Goal: Task Accomplishment & Management: Manage account settings

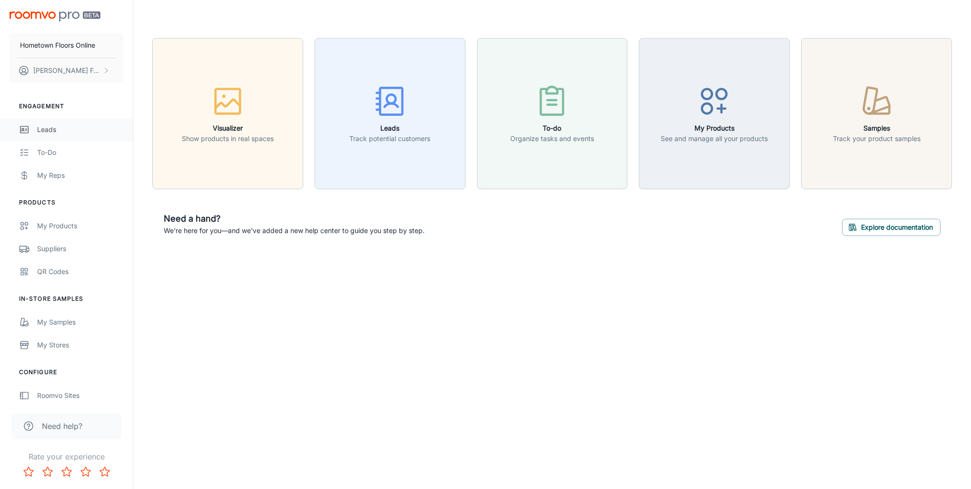
click at [40, 130] on div "Leads" at bounding box center [80, 129] width 86 height 10
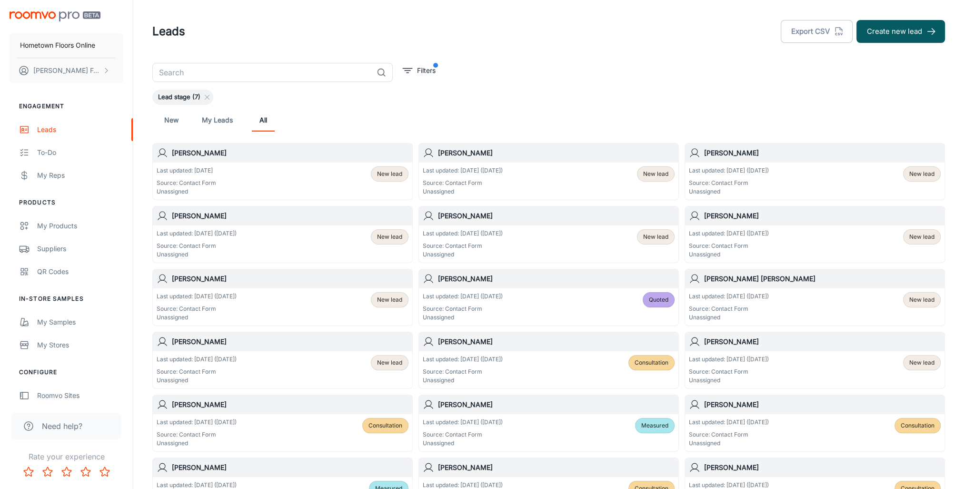
click at [391, 174] on span "New lead" at bounding box center [389, 174] width 25 height 9
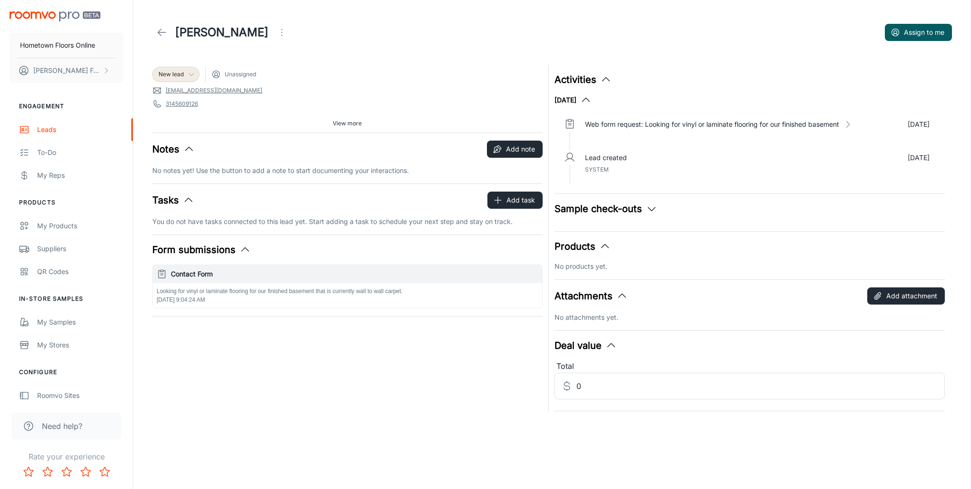
click at [180, 75] on span "New lead" at bounding box center [171, 74] width 25 height 9
click at [189, 118] on li "Follow-up" at bounding box center [186, 111] width 68 height 17
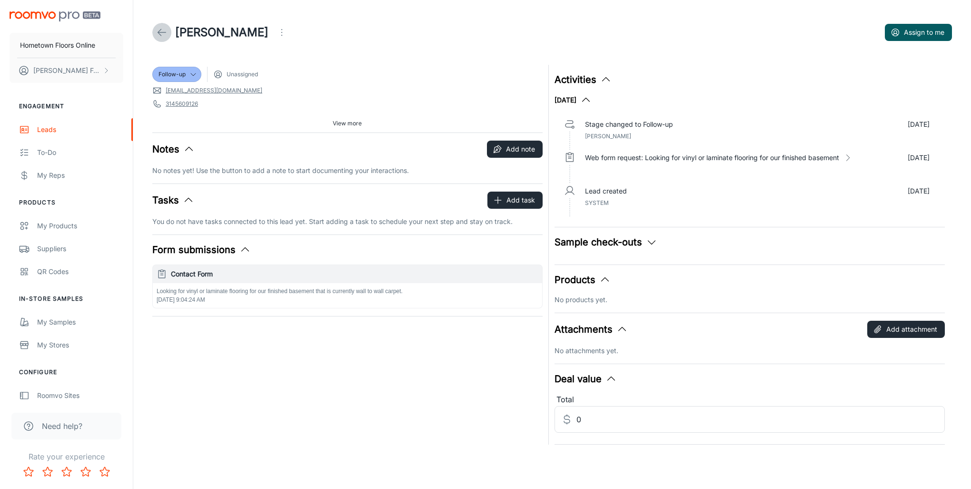
click at [156, 30] on icon at bounding box center [161, 32] width 11 height 11
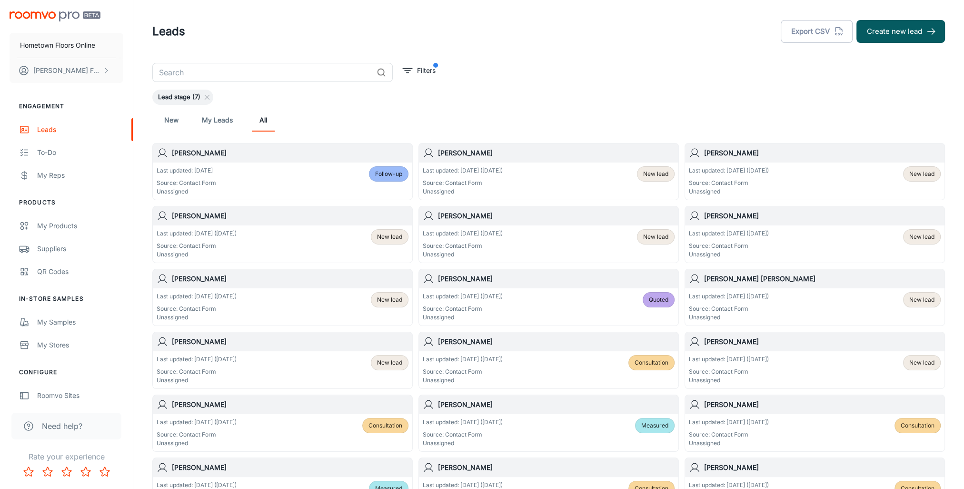
click at [653, 175] on span "New lead" at bounding box center [655, 174] width 25 height 9
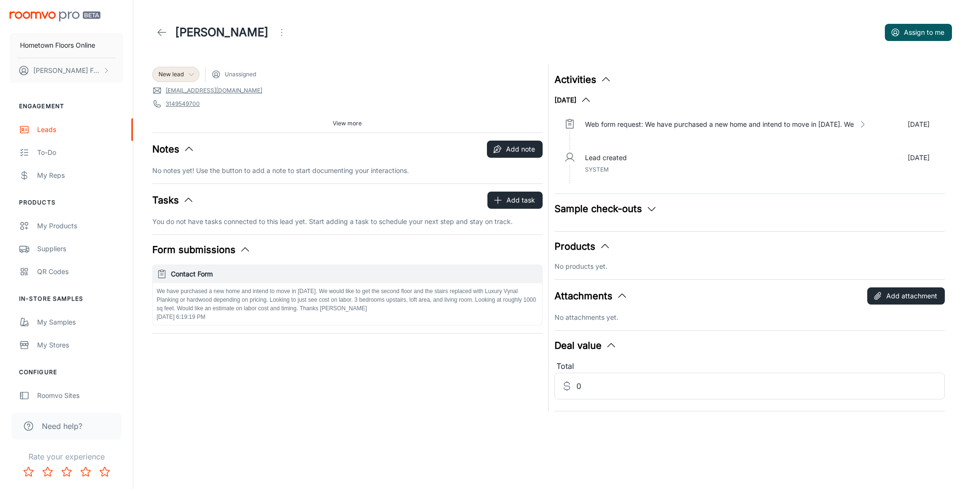
click at [188, 72] on icon at bounding box center [192, 74] width 8 height 8
click at [203, 117] on li "Follow-up" at bounding box center [186, 111] width 68 height 17
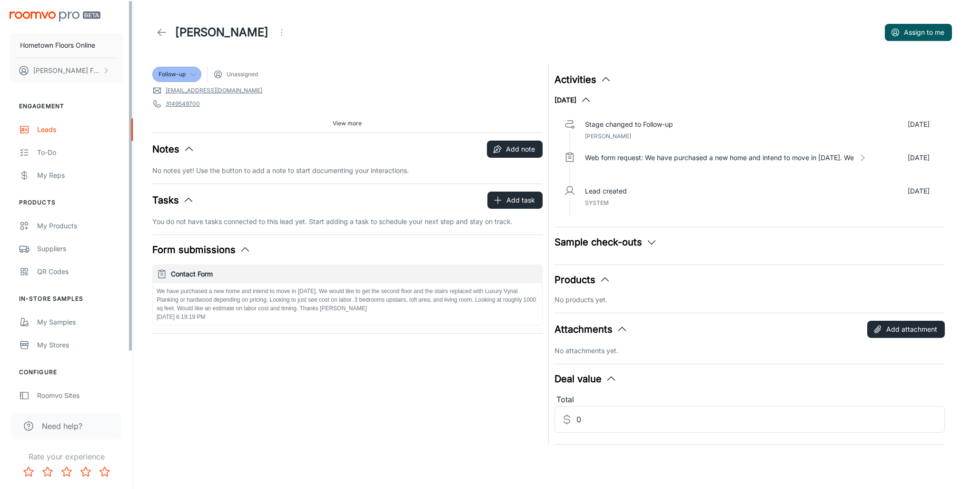
click at [164, 30] on icon at bounding box center [161, 32] width 11 height 11
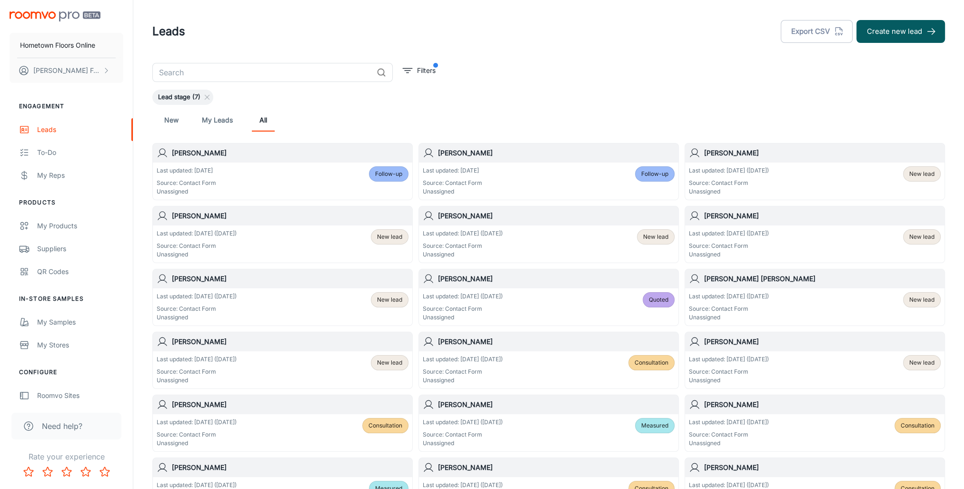
click at [785, 175] on div "Last updated: [DATE] ([DATE]) Source: Contact Form Unassigned New lead" at bounding box center [815, 181] width 252 height 30
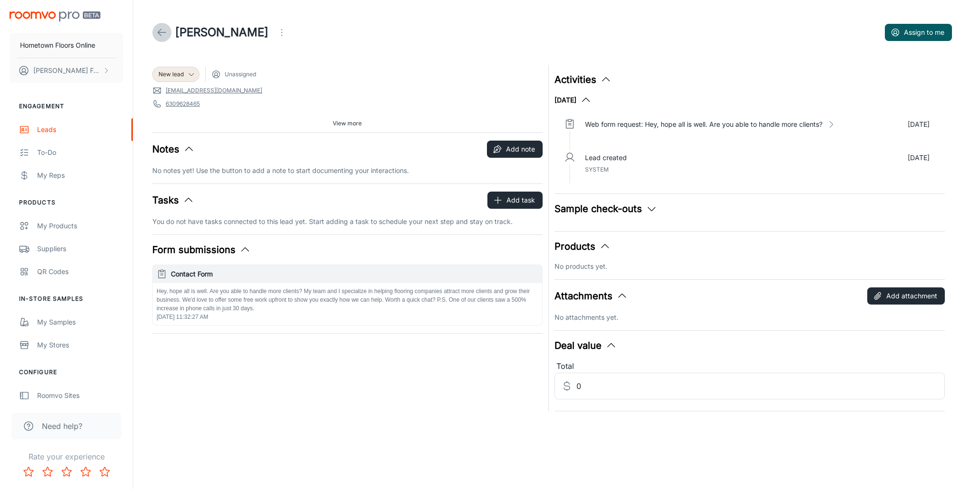
click at [165, 33] on icon at bounding box center [161, 32] width 11 height 11
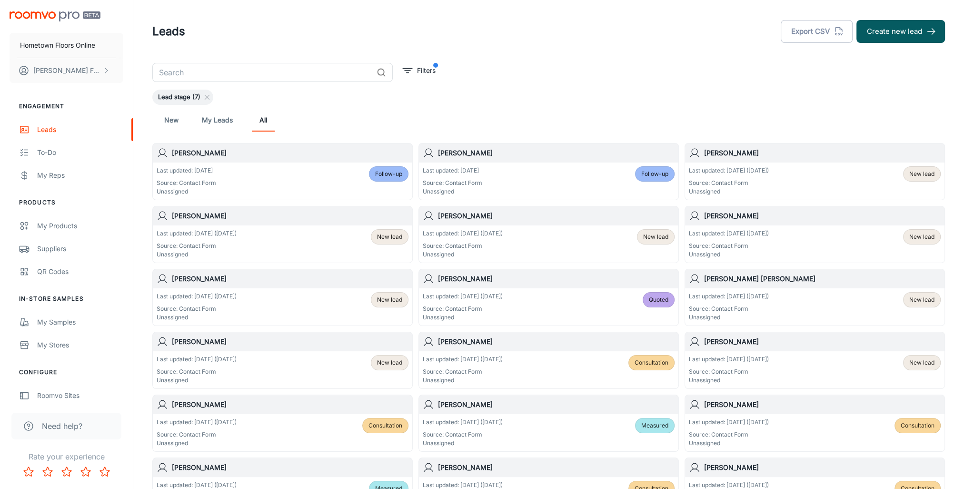
click at [931, 173] on span "New lead" at bounding box center [922, 174] width 25 height 9
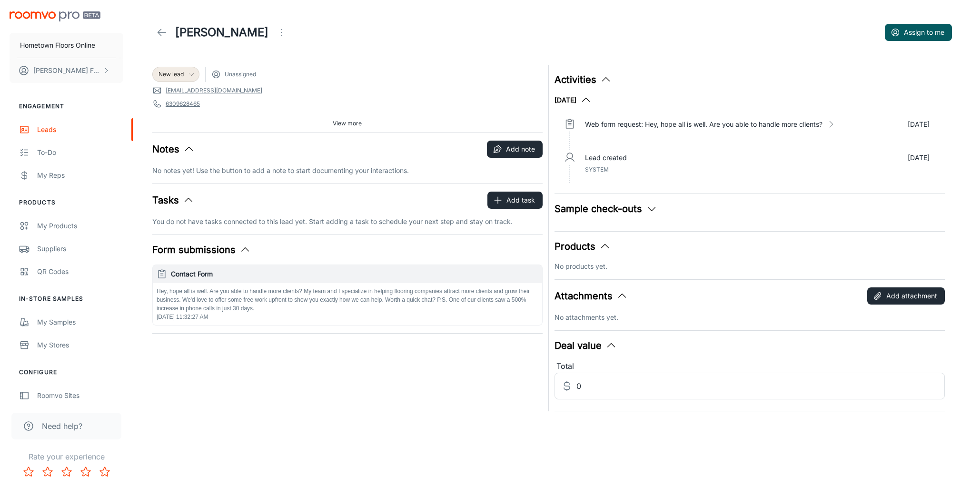
click at [190, 74] on polyline at bounding box center [191, 74] width 5 height 2
click at [161, 32] on div at bounding box center [485, 244] width 971 height 489
click at [161, 32] on line at bounding box center [162, 32] width 8 height 0
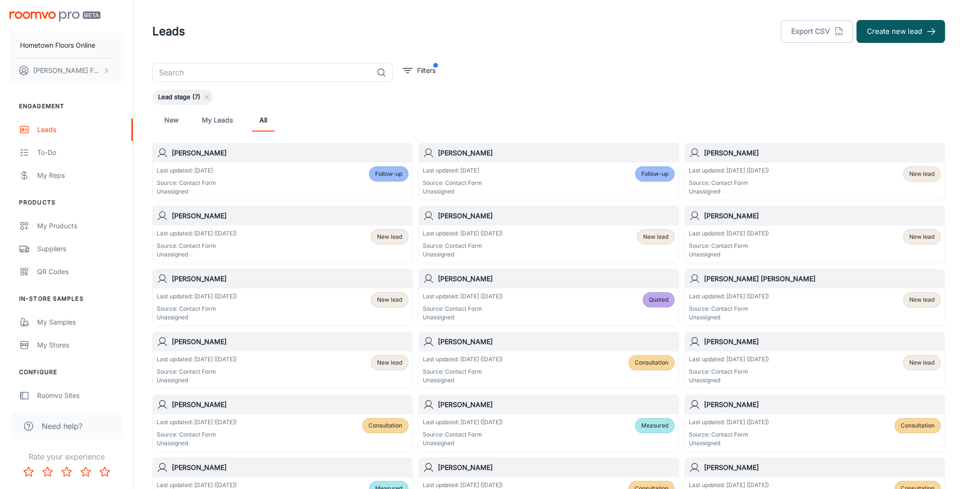
click at [385, 237] on span "New lead" at bounding box center [389, 236] width 25 height 9
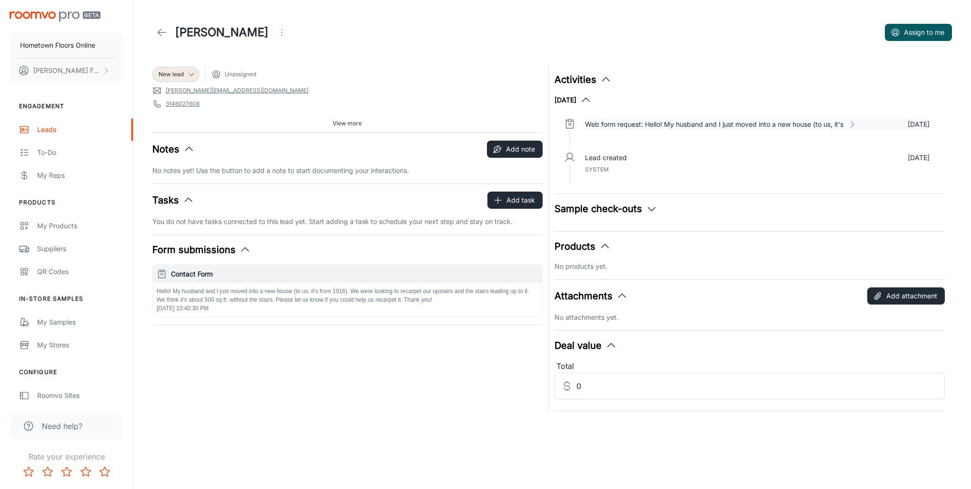
click at [854, 124] on icon at bounding box center [853, 125] width 10 height 10
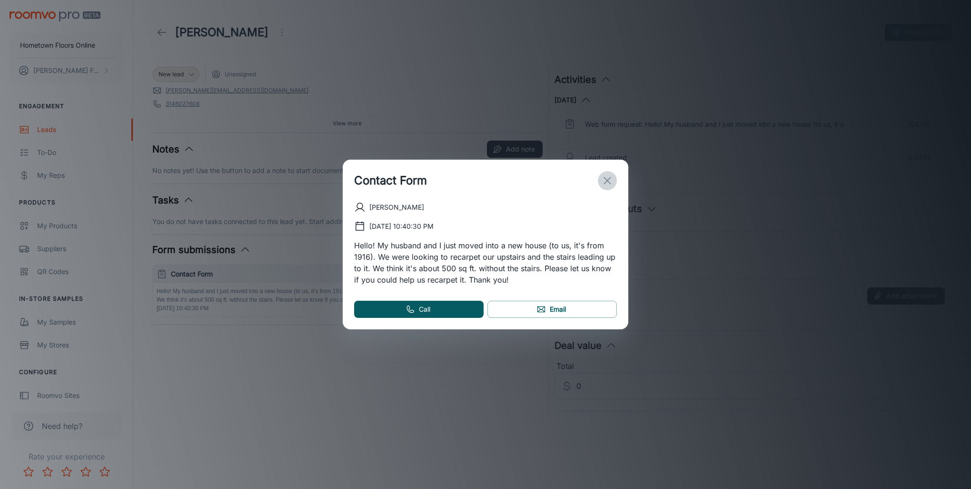
click at [604, 184] on line "exit" at bounding box center [607, 180] width 7 height 7
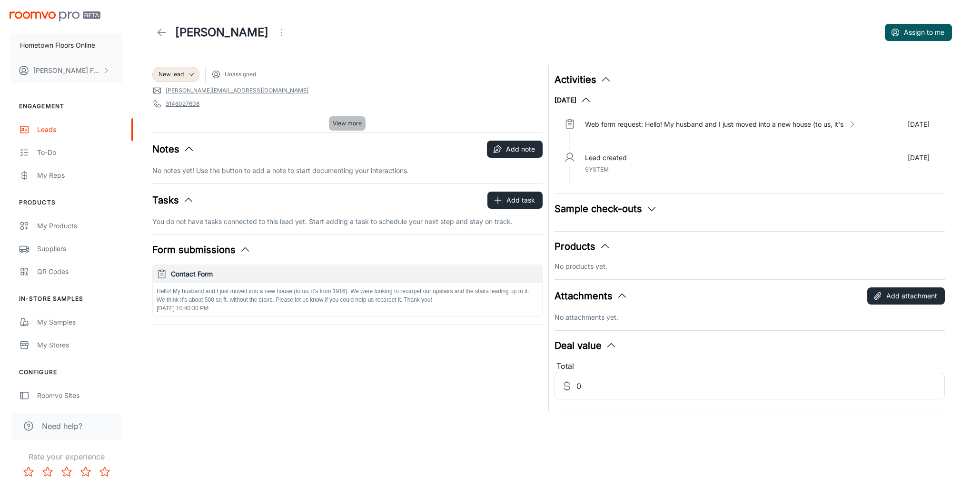
click at [354, 120] on span "View more" at bounding box center [347, 123] width 29 height 9
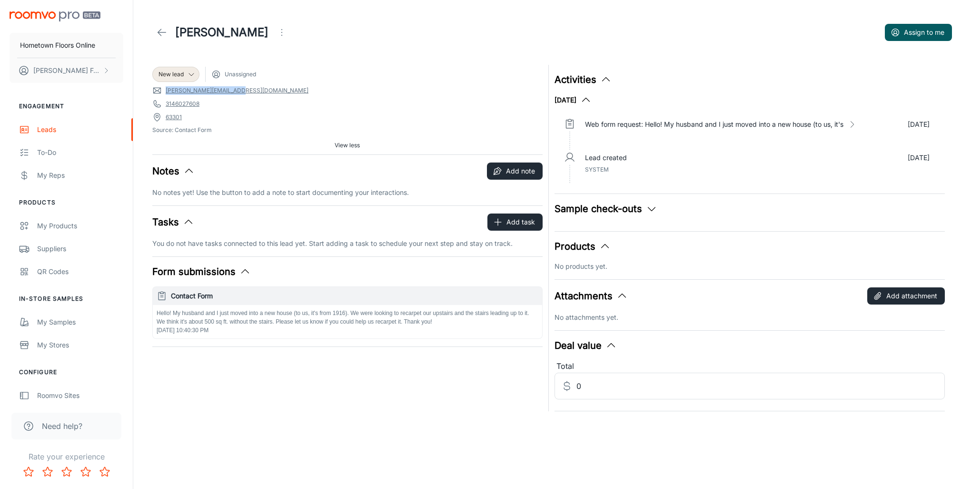
drag, startPoint x: 237, startPoint y: 93, endPoint x: 164, endPoint y: 92, distance: 72.4
click at [164, 92] on span "[PERSON_NAME][EMAIL_ADDRESS][DOMAIN_NAME]" at bounding box center [347, 91] width 390 height 10
drag, startPoint x: 163, startPoint y: 94, endPoint x: 273, endPoint y: 78, distance: 110.7
drag, startPoint x: 273, startPoint y: 78, endPoint x: 166, endPoint y: 87, distance: 107.5
click at [166, 87] on span "[PERSON_NAME][EMAIL_ADDRESS][DOMAIN_NAME]" at bounding box center [347, 91] width 390 height 10
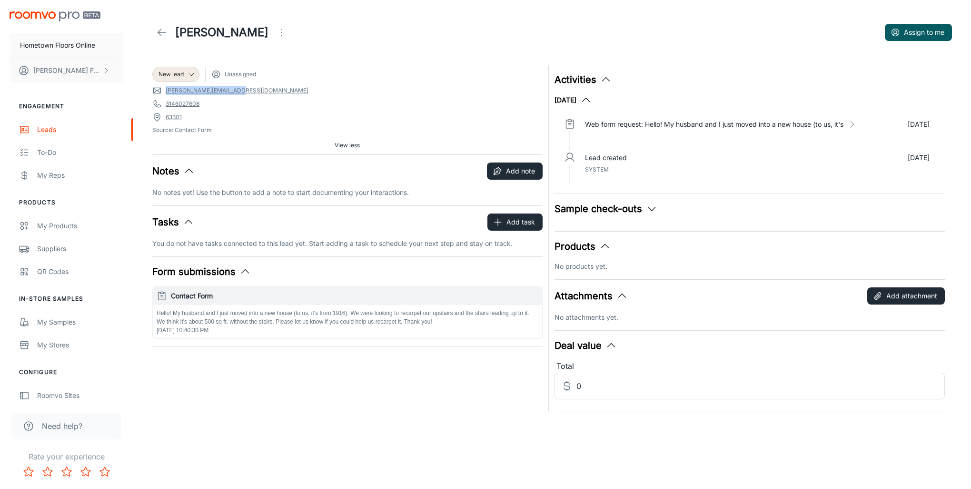
drag, startPoint x: 166, startPoint y: 87, endPoint x: 222, endPoint y: 89, distance: 56.7
copy link "[PERSON_NAME][EMAIL_ADDRESS][DOMAIN_NAME]"
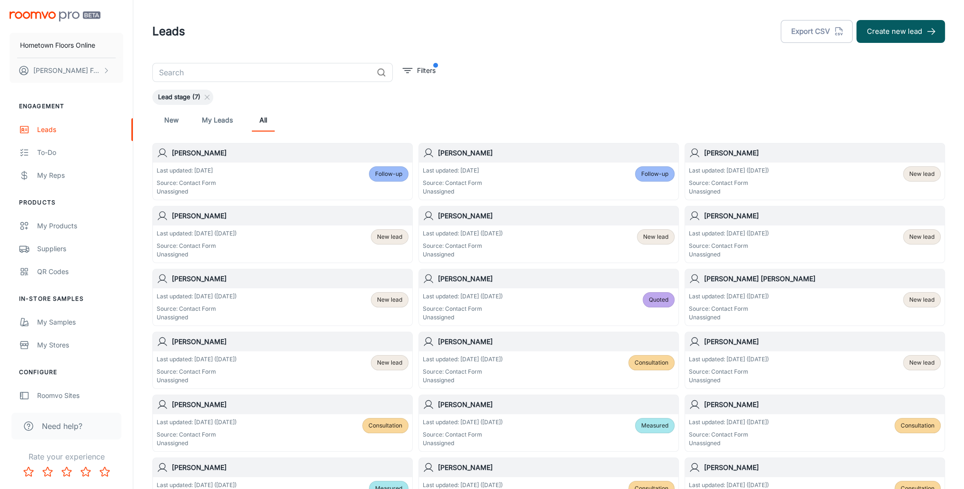
click at [394, 235] on span "New lead" at bounding box center [389, 236] width 25 height 9
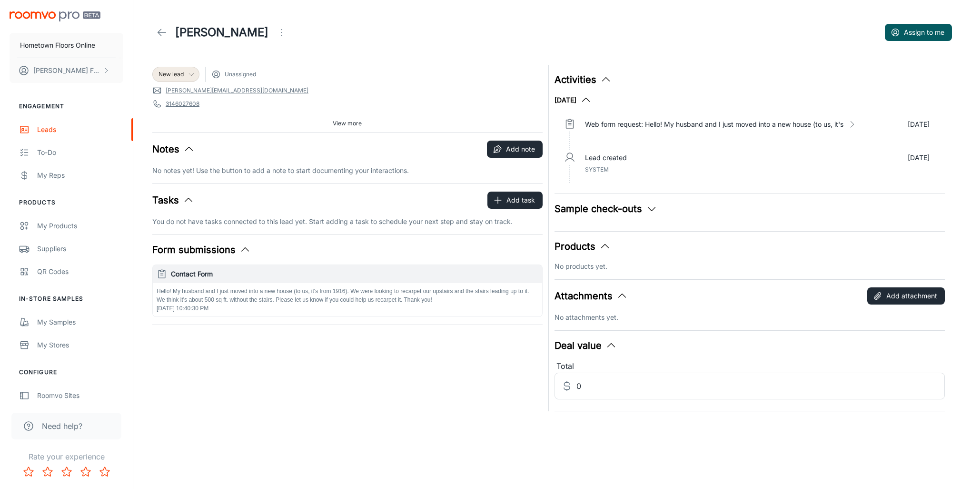
click at [177, 70] on div "New lead" at bounding box center [175, 74] width 47 height 15
click at [177, 116] on li "Follow-up" at bounding box center [186, 111] width 68 height 17
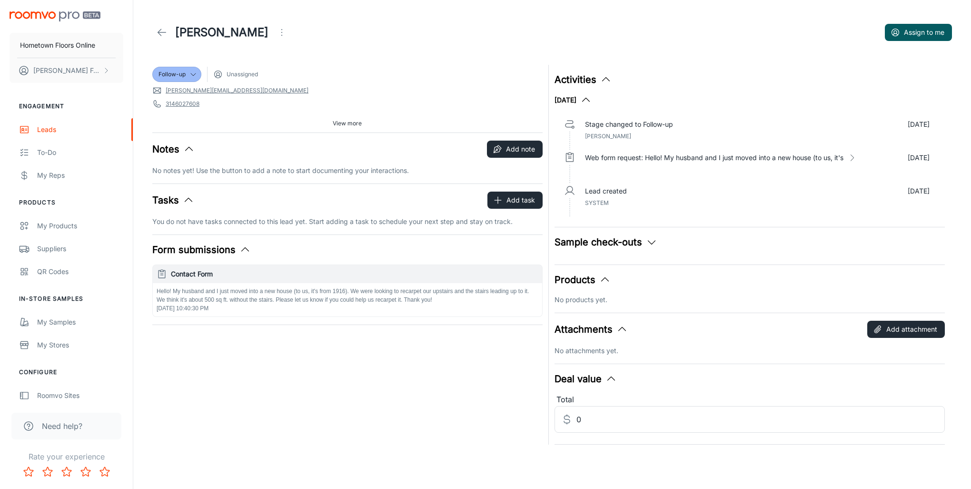
click at [153, 31] on link at bounding box center [161, 32] width 19 height 19
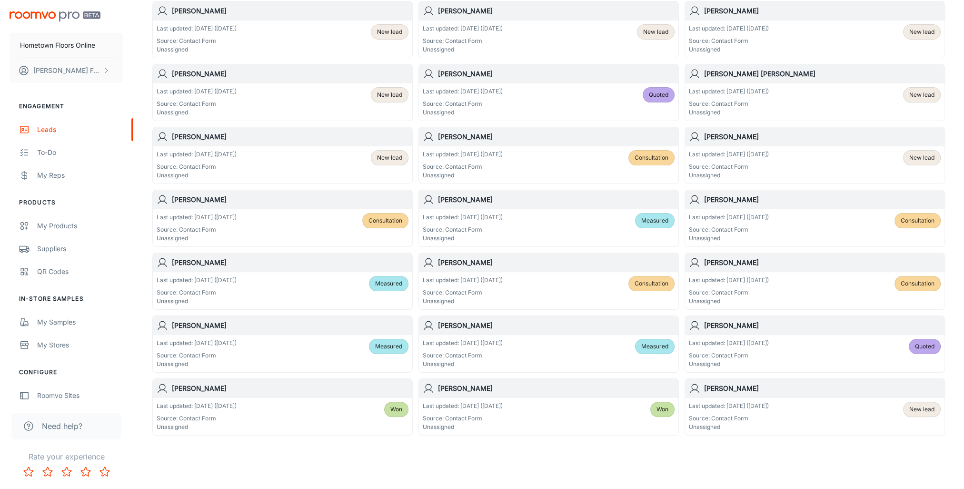
scroll to position [218, 0]
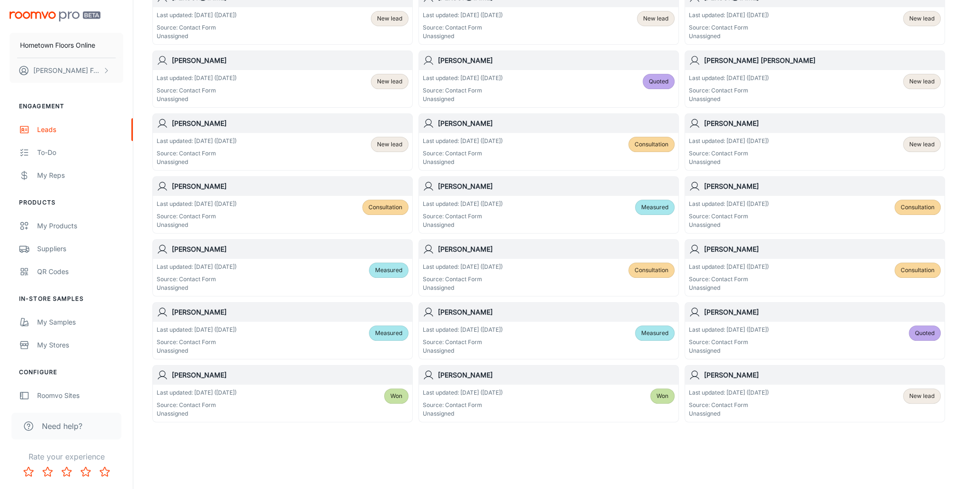
click at [722, 313] on h6 "[PERSON_NAME]" at bounding box center [822, 312] width 237 height 10
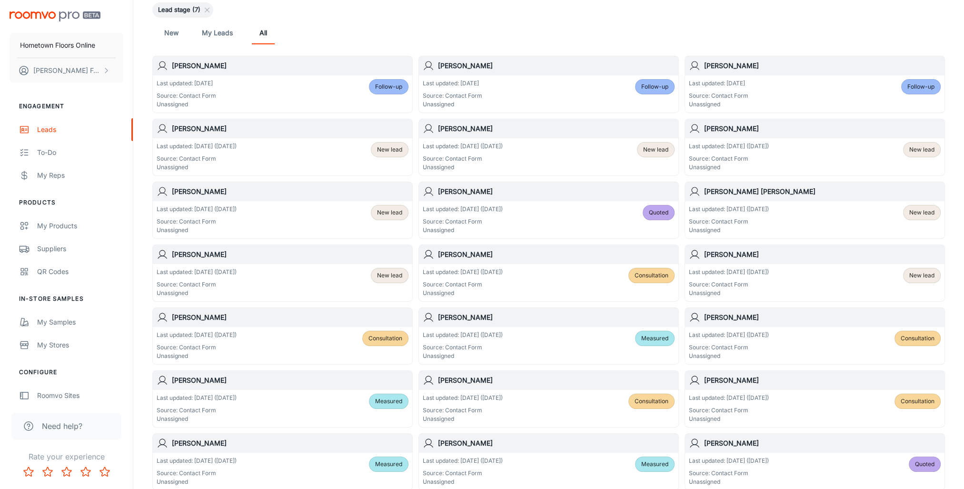
scroll to position [218, 0]
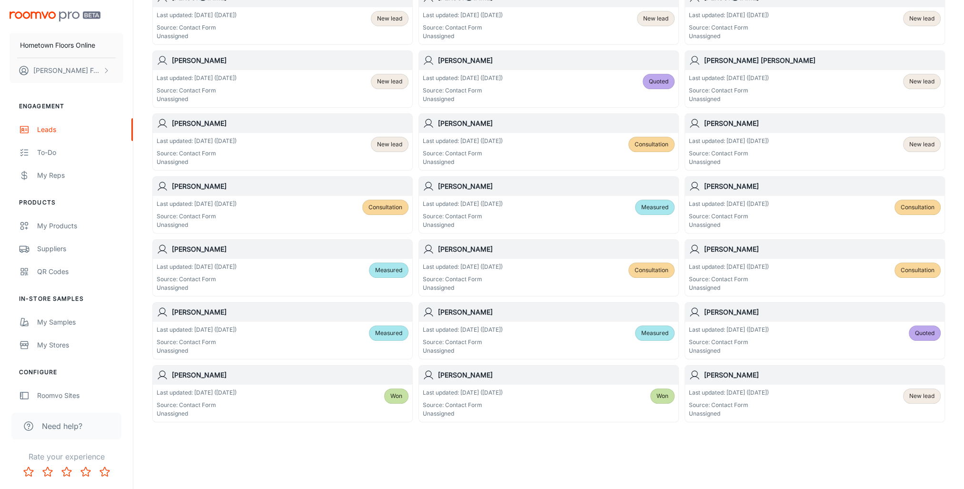
click at [711, 270] on div "Last updated: [DATE] ([DATE]) Source: Contact Form Unassigned" at bounding box center [729, 277] width 80 height 30
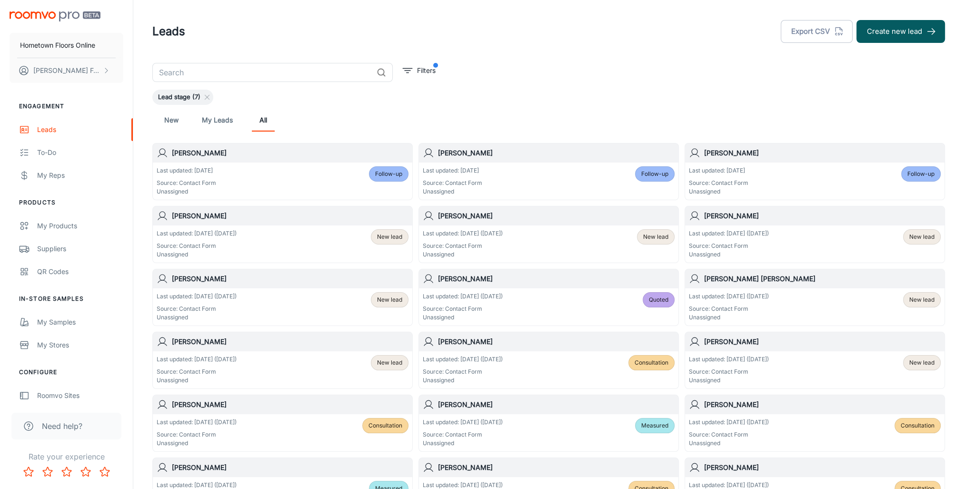
click at [249, 410] on div "[PERSON_NAME]" at bounding box center [283, 404] width 260 height 19
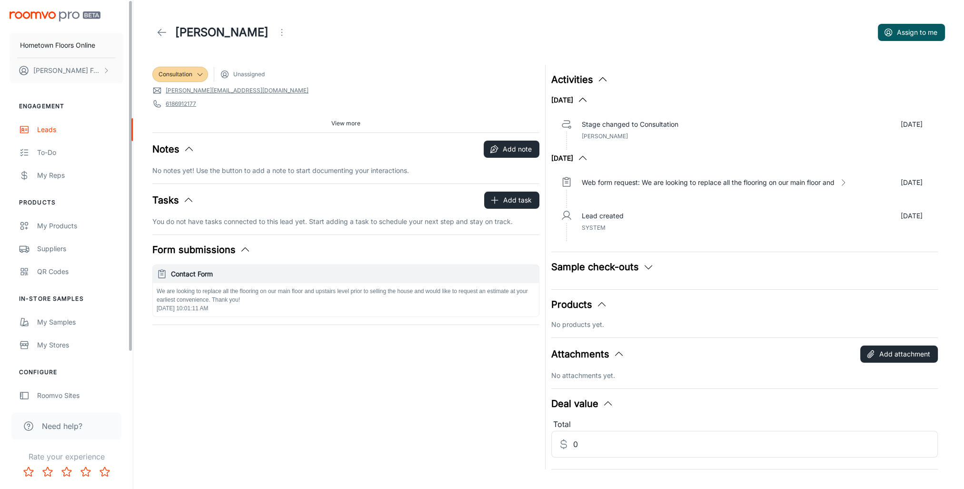
click at [166, 34] on icon at bounding box center [161, 32] width 11 height 11
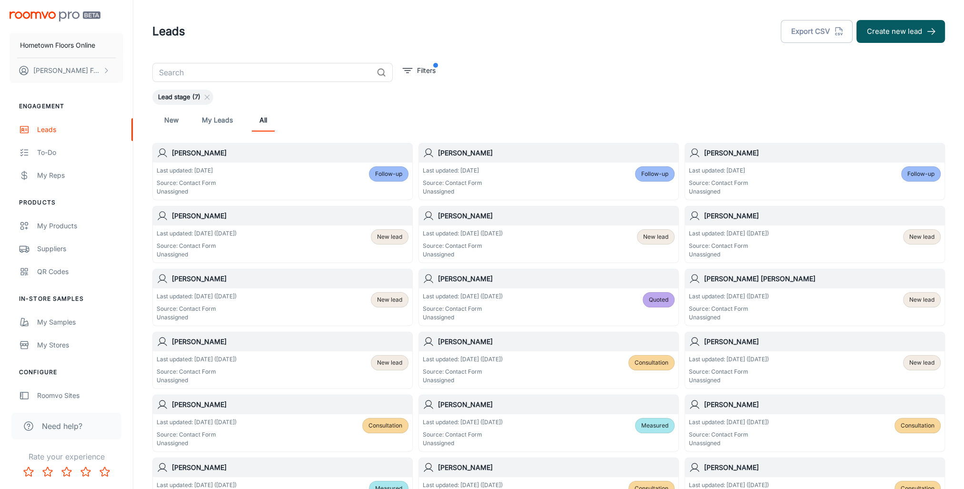
click at [661, 361] on span "Consultation" at bounding box center [652, 362] width 34 height 9
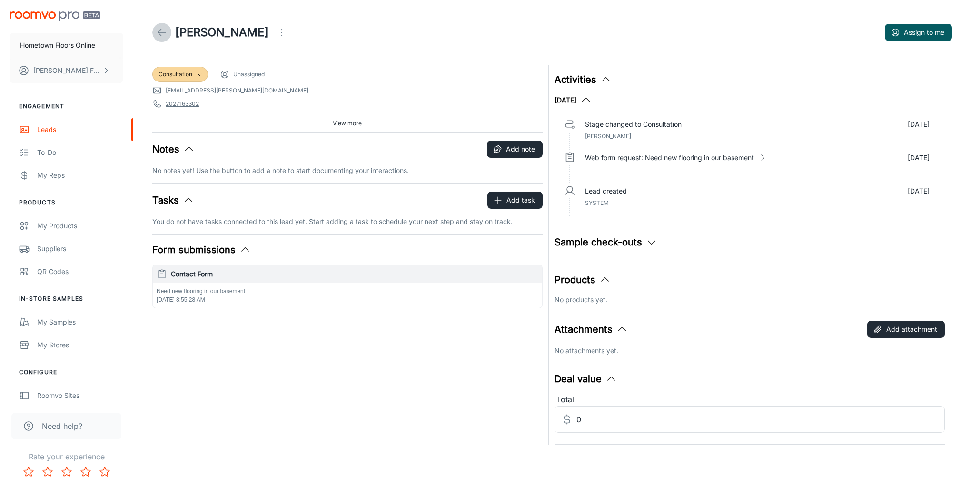
click at [155, 31] on link at bounding box center [161, 32] width 19 height 19
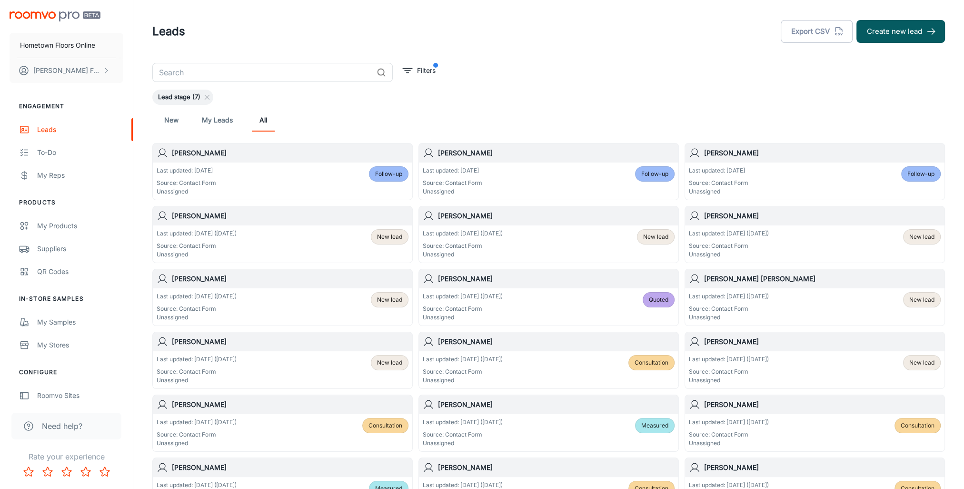
click at [917, 303] on div "New lead" at bounding box center [922, 299] width 38 height 15
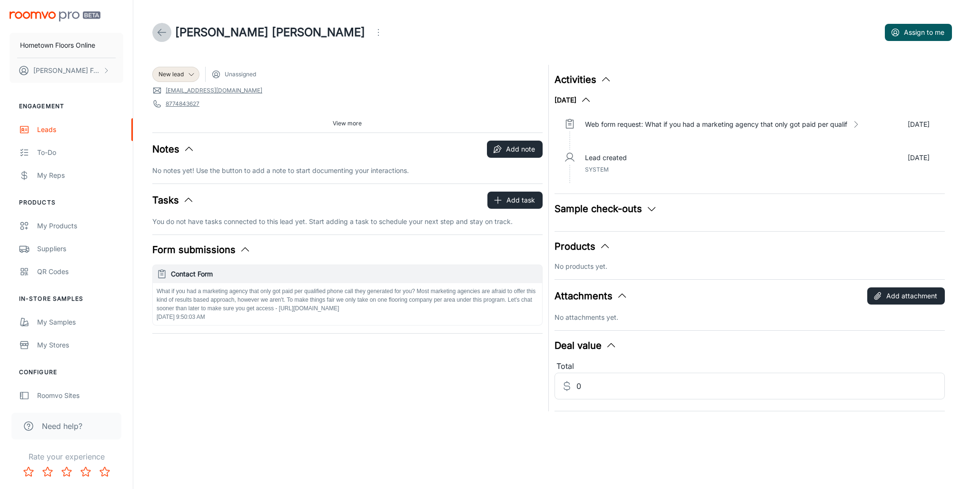
click at [165, 34] on icon at bounding box center [161, 32] width 11 height 11
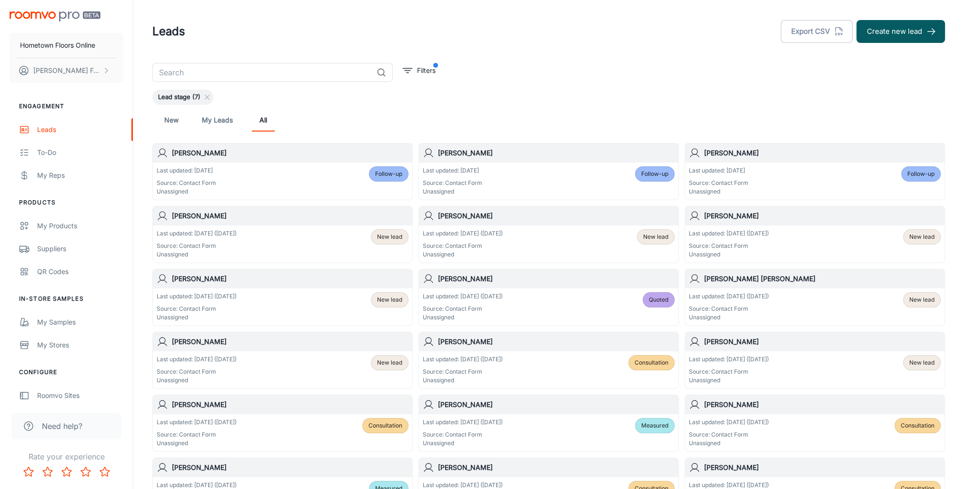
click at [922, 238] on span "New lead" at bounding box center [922, 236] width 25 height 9
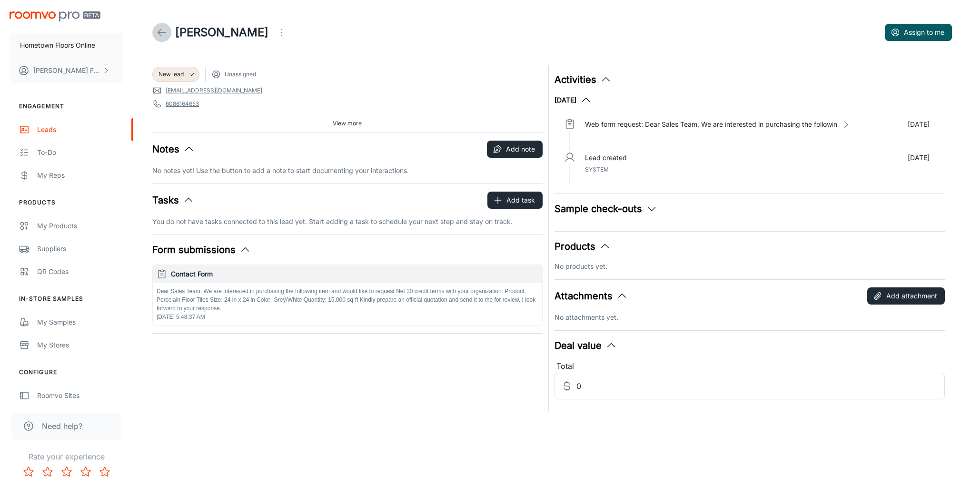
click at [164, 33] on icon at bounding box center [161, 32] width 11 height 11
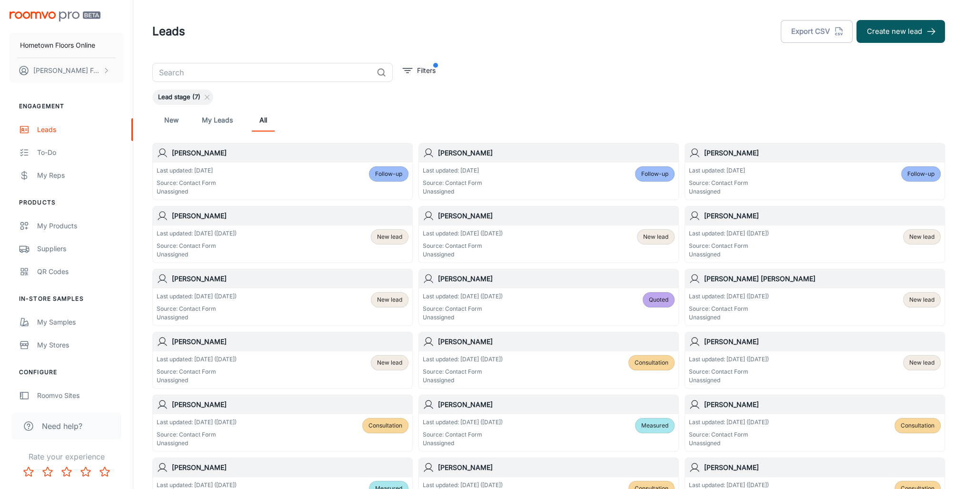
click at [400, 298] on span "New lead" at bounding box center [389, 299] width 25 height 9
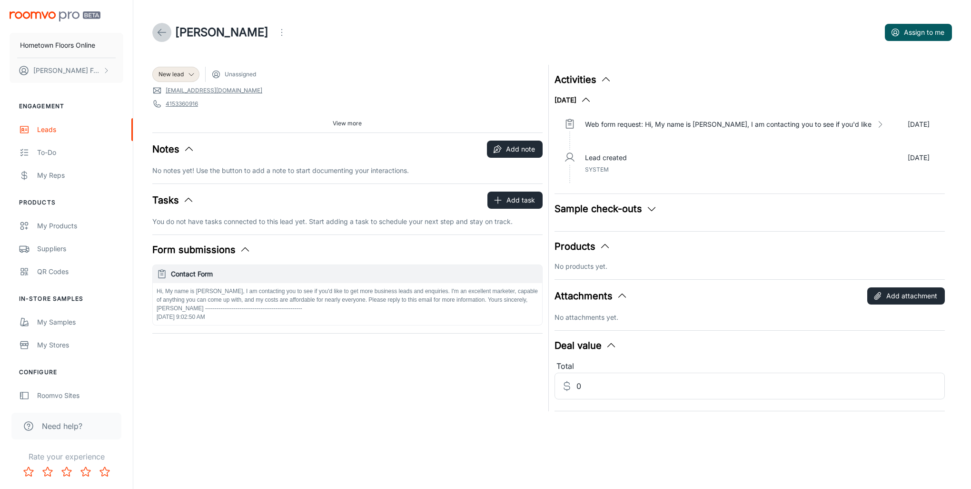
click at [158, 30] on icon at bounding box center [161, 32] width 11 height 11
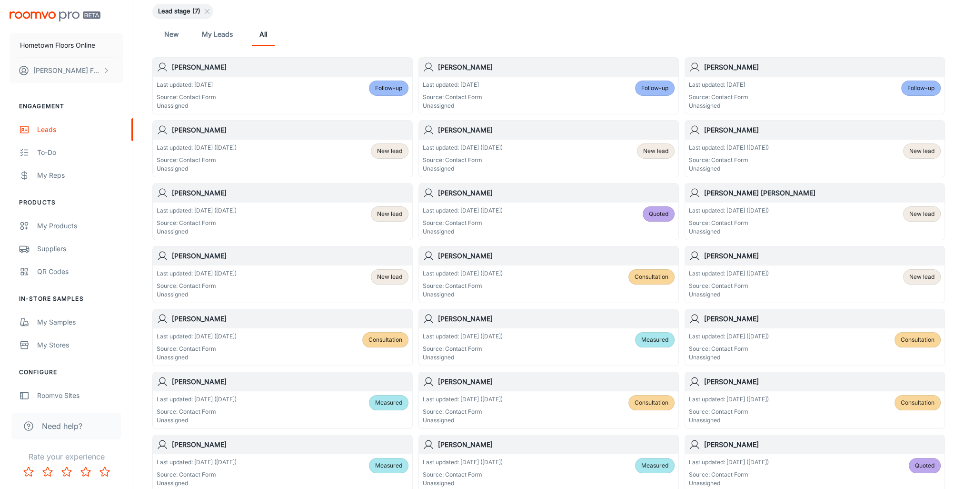
scroll to position [95, 0]
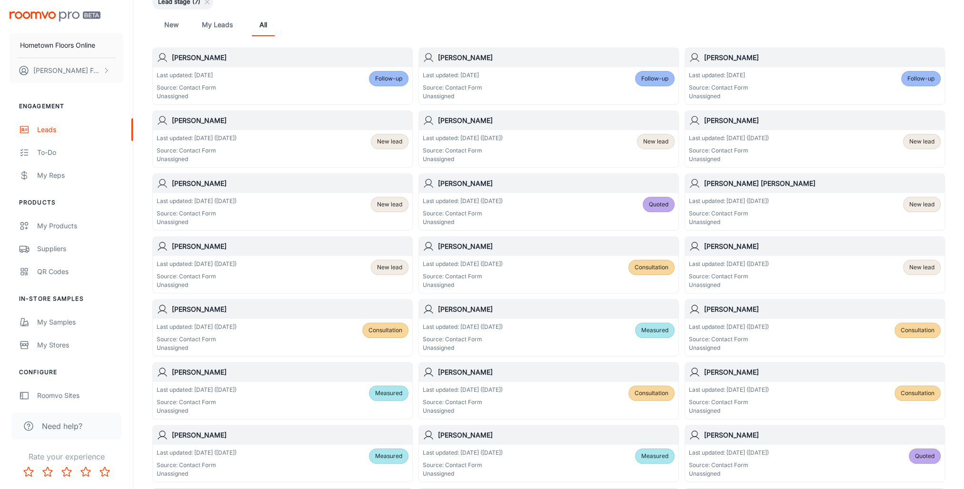
click at [398, 264] on span "New lead" at bounding box center [389, 267] width 25 height 9
